Goal: Find contact information: Find contact information

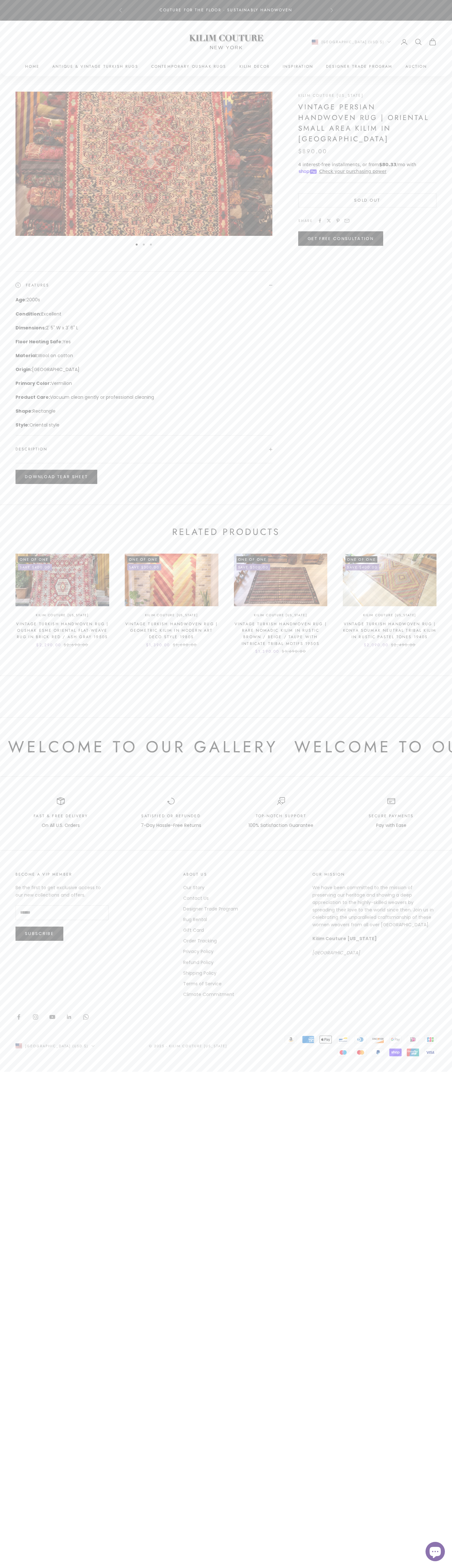
click at [196, 898] on link "Contact Us" at bounding box center [196, 898] width 26 height 7
